Goal: Information Seeking & Learning: Learn about a topic

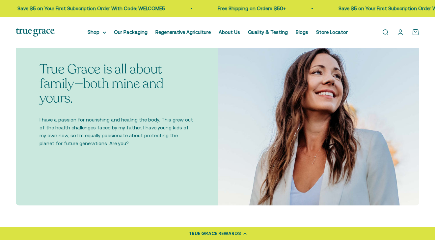
scroll to position [198, 0]
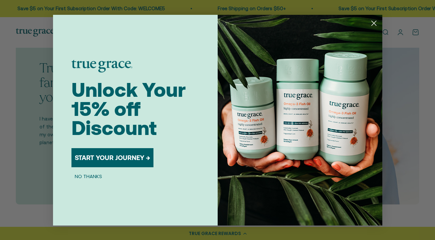
click at [376, 23] on circle "Close dialog" at bounding box center [374, 22] width 11 height 11
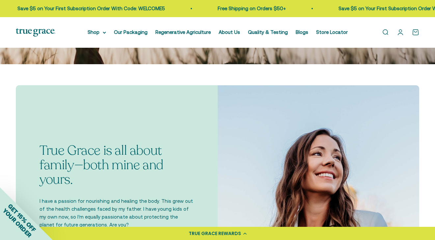
scroll to position [0, 0]
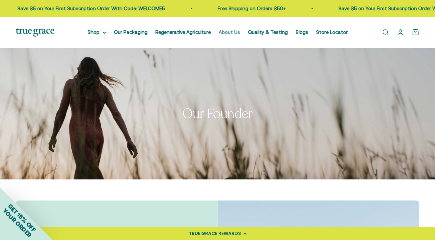
click at [231, 31] on link "About Us" at bounding box center [229, 32] width 21 height 6
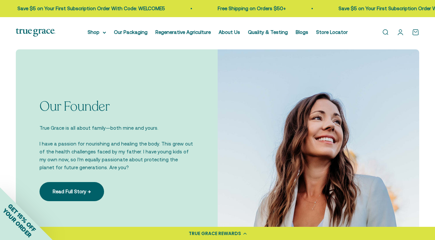
scroll to position [396, 0]
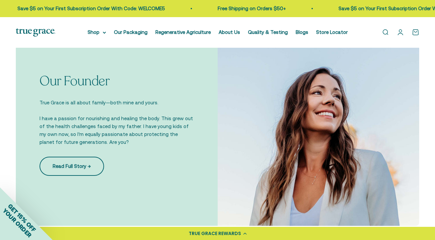
click at [76, 164] on link "Read Full Story →" at bounding box center [72, 166] width 65 height 19
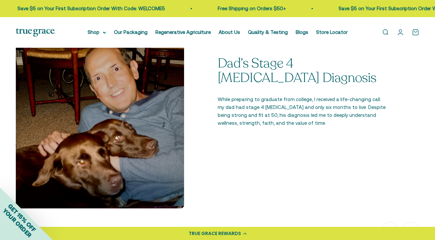
scroll to position [527, 0]
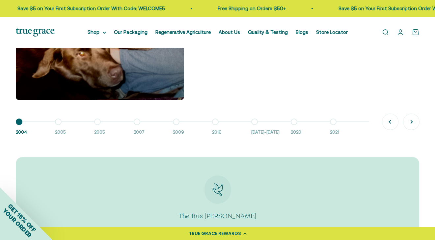
click at [64, 132] on span "2005" at bounding box center [71, 132] width 33 height 7
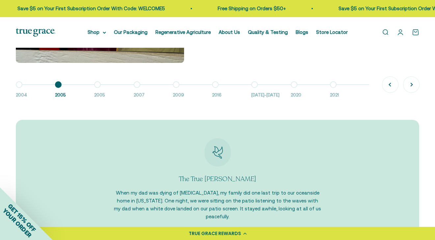
scroll to position [478, 0]
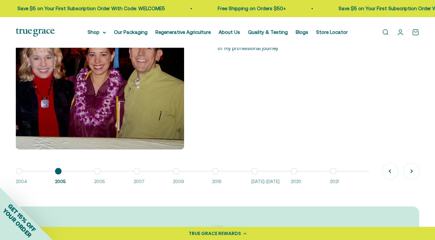
click at [338, 185] on span "2021" at bounding box center [346, 182] width 33 height 7
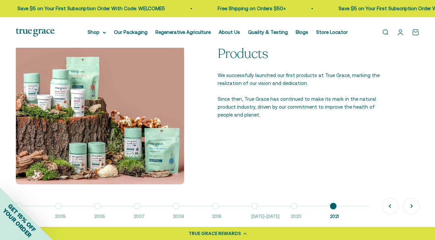
scroll to position [445, 0]
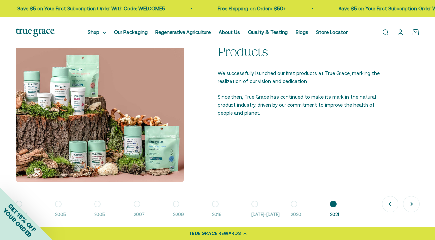
click at [267, 214] on span "[DATE]-[DATE]" at bounding box center [268, 215] width 33 height 7
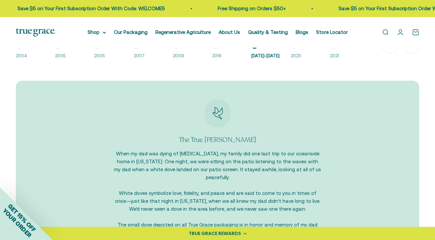
scroll to position [577, 0]
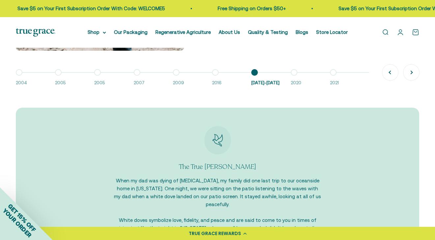
click at [218, 81] on span "2016" at bounding box center [228, 83] width 33 height 7
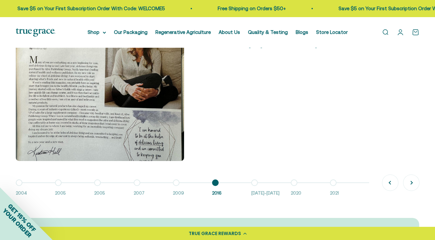
scroll to position [478, 0]
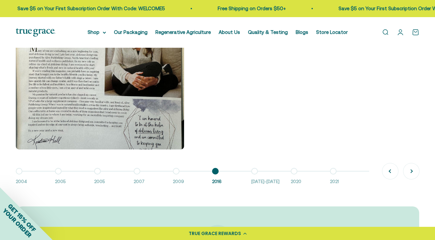
click at [262, 182] on span "[DATE]-[DATE]" at bounding box center [268, 182] width 33 height 7
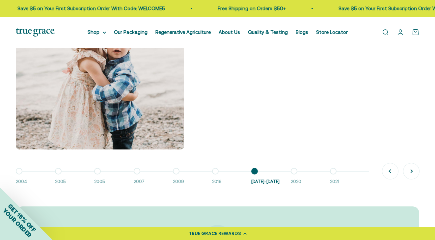
click at [179, 182] on span "2009" at bounding box center [189, 182] width 33 height 7
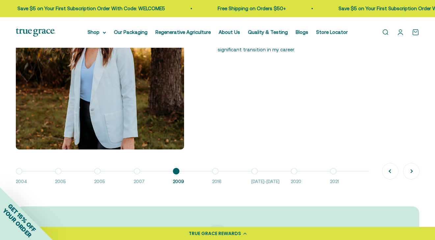
click at [333, 183] on span "2021" at bounding box center [346, 182] width 33 height 7
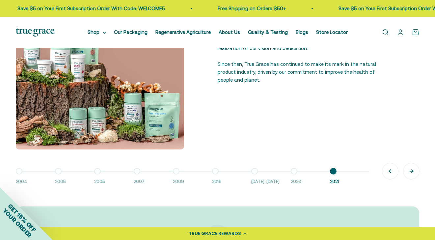
click at [415, 172] on button "Next" at bounding box center [412, 171] width 16 height 16
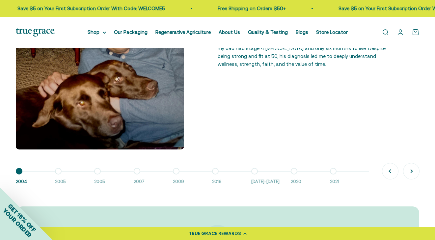
click at [337, 180] on span "2021" at bounding box center [346, 182] width 33 height 7
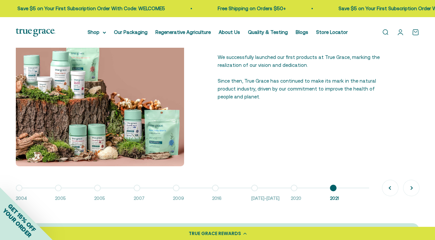
scroll to position [445, 0]
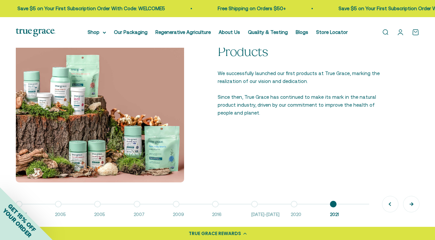
click at [411, 207] on button "Next" at bounding box center [412, 204] width 16 height 16
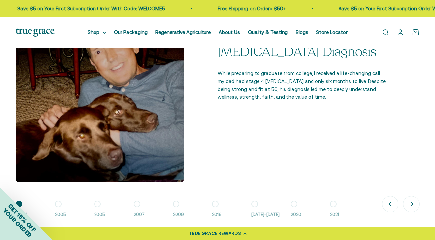
click at [411, 207] on button "Next" at bounding box center [412, 204] width 16 height 16
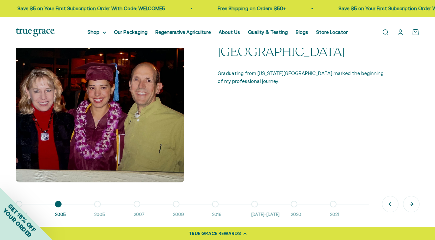
click at [411, 207] on button "Next" at bounding box center [412, 204] width 16 height 16
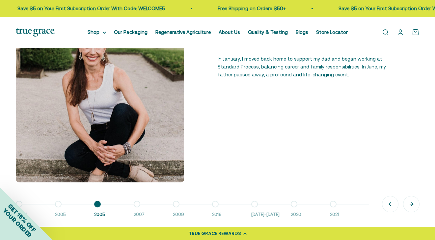
click at [409, 205] on button "Next" at bounding box center [412, 204] width 16 height 16
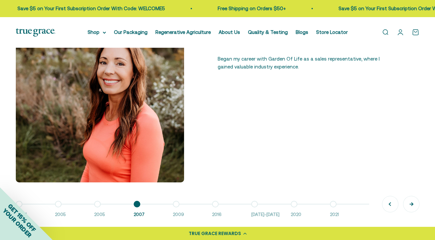
click at [411, 204] on button "Next" at bounding box center [412, 204] width 16 height 16
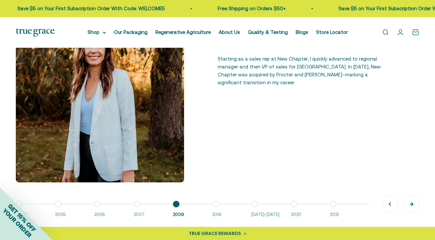
click at [411, 204] on button "Next" at bounding box center [412, 204] width 16 height 16
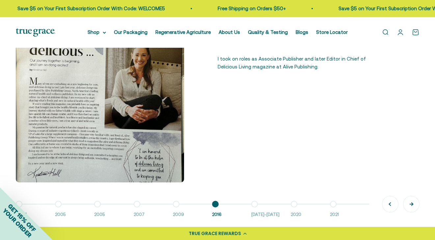
click at [411, 204] on button "Next" at bounding box center [412, 204] width 16 height 16
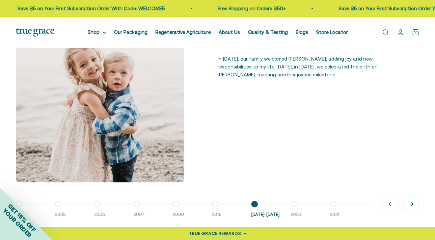
click at [411, 204] on button "Next" at bounding box center [412, 204] width 16 height 16
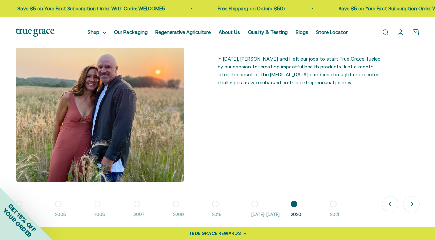
click at [412, 206] on button "Next" at bounding box center [412, 204] width 16 height 16
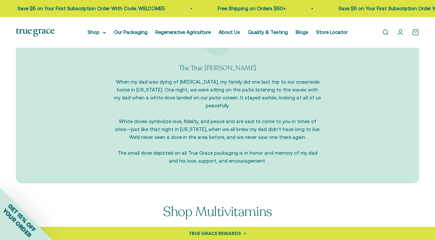
scroll to position [775, 0]
